Goal: Task Accomplishment & Management: Manage account settings

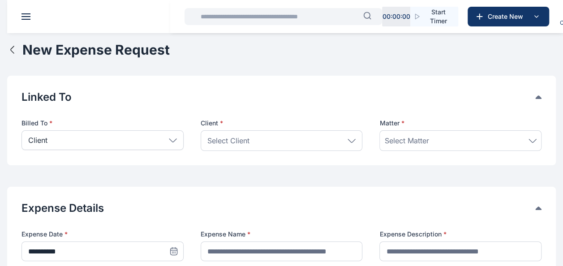
click at [263, 14] on input "text" at bounding box center [279, 17] width 168 height 18
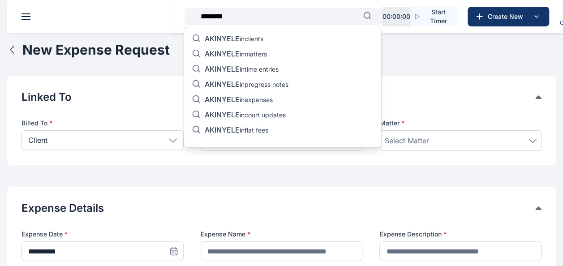
type input "********"
click at [237, 53] on span "AKINYELE" at bounding box center [222, 53] width 35 height 9
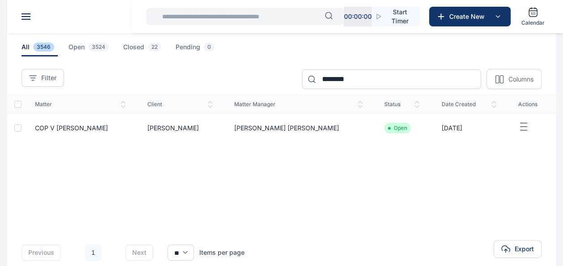
scroll to position [42, 0]
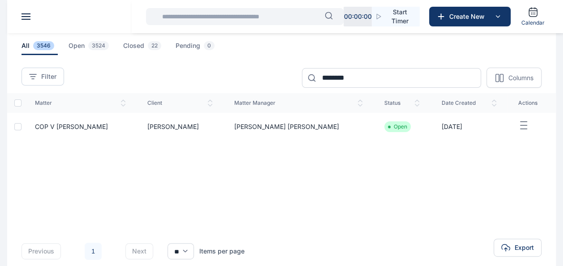
click at [522, 124] on icon "button" at bounding box center [523, 125] width 11 height 11
click at [503, 136] on span "Edit" at bounding box center [506, 135] width 11 height 9
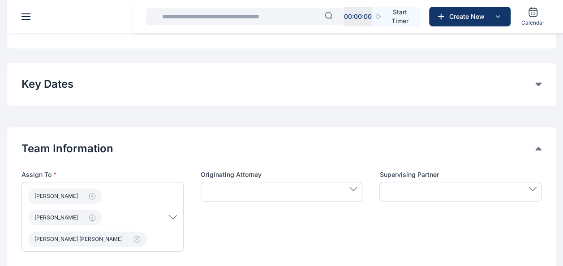
type input "**********"
type textarea "**********"
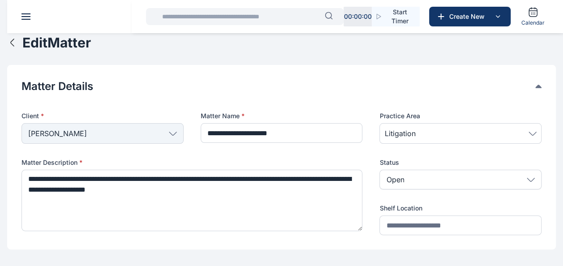
click at [25, 17] on span at bounding box center [25, 16] width 9 height 1
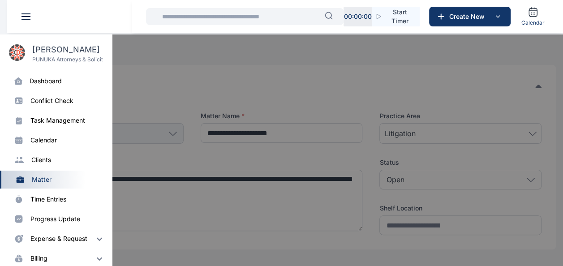
click at [54, 219] on div "progress update" at bounding box center [55, 218] width 50 height 9
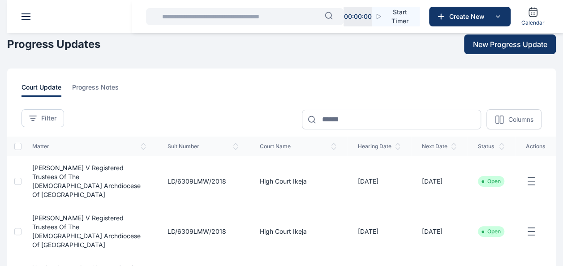
click at [25, 14] on span at bounding box center [25, 13] width 9 height 1
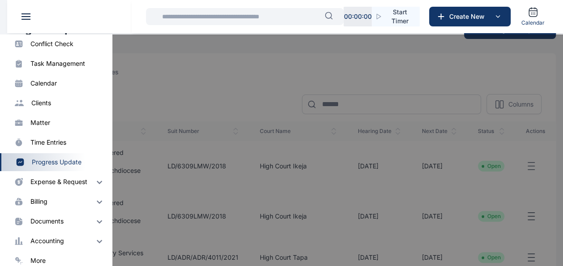
scroll to position [57, 0]
click at [70, 184] on div "expense & request" at bounding box center [58, 181] width 57 height 9
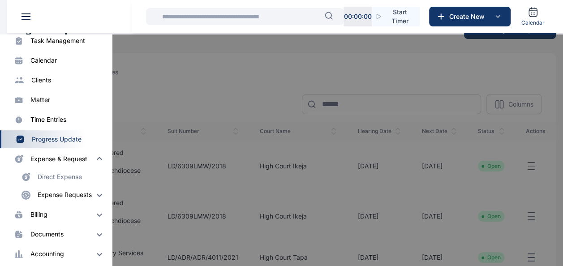
scroll to position [87, 0]
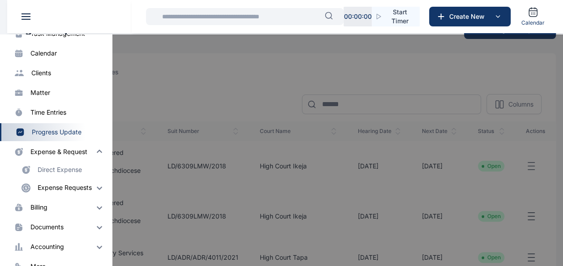
click at [76, 190] on div "Expense Requests" at bounding box center [65, 187] width 54 height 9
click at [58, 171] on div "Direct Expense" at bounding box center [60, 169] width 44 height 9
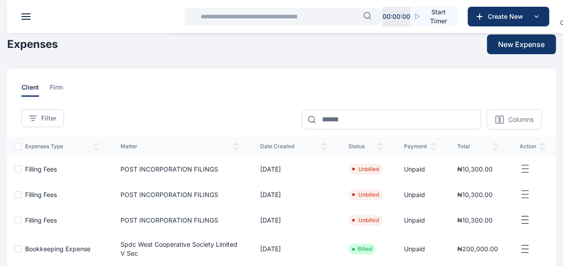
click at [26, 17] on span at bounding box center [25, 16] width 9 height 1
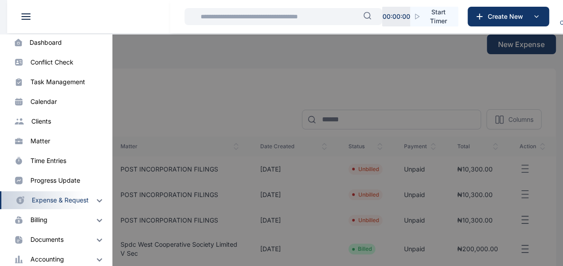
scroll to position [45, 0]
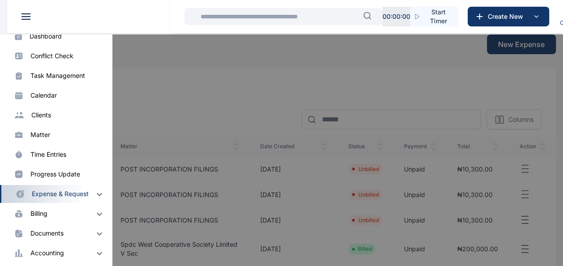
click at [94, 197] on img at bounding box center [99, 193] width 11 height 11
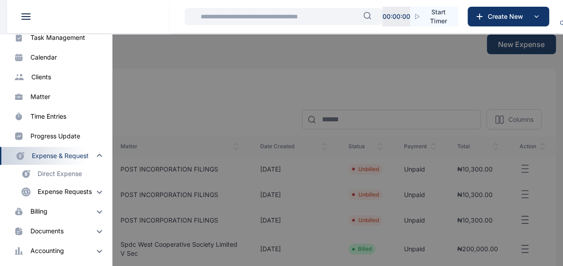
scroll to position [85, 0]
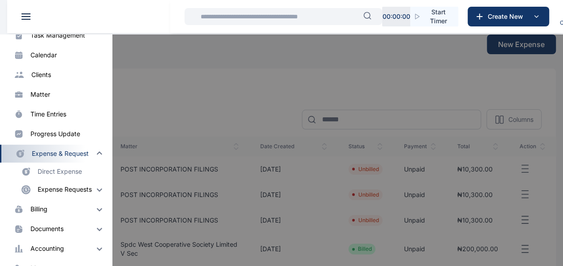
click at [96, 192] on img at bounding box center [99, 189] width 11 height 11
click at [62, 207] on p "Expense Request" at bounding box center [74, 207] width 76 height 18
